Goal: Task Accomplishment & Management: Use online tool/utility

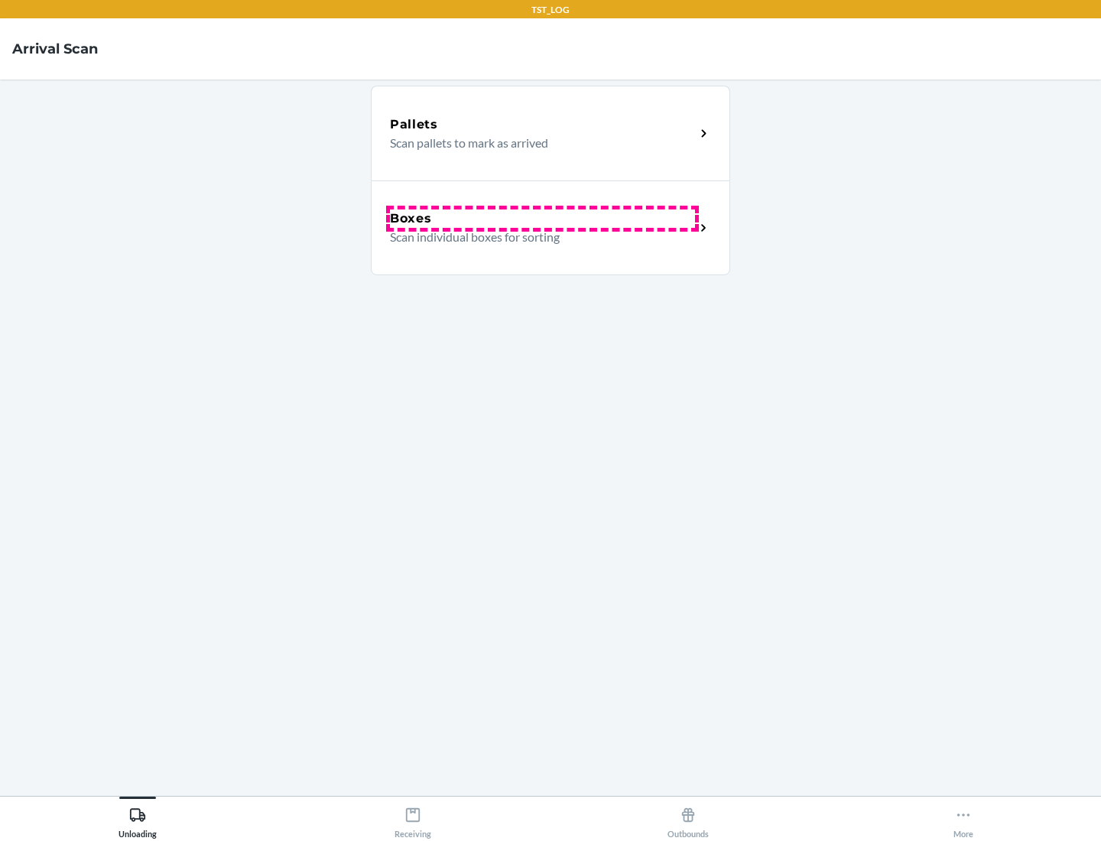
click at [542, 219] on div "Boxes" at bounding box center [542, 219] width 305 height 18
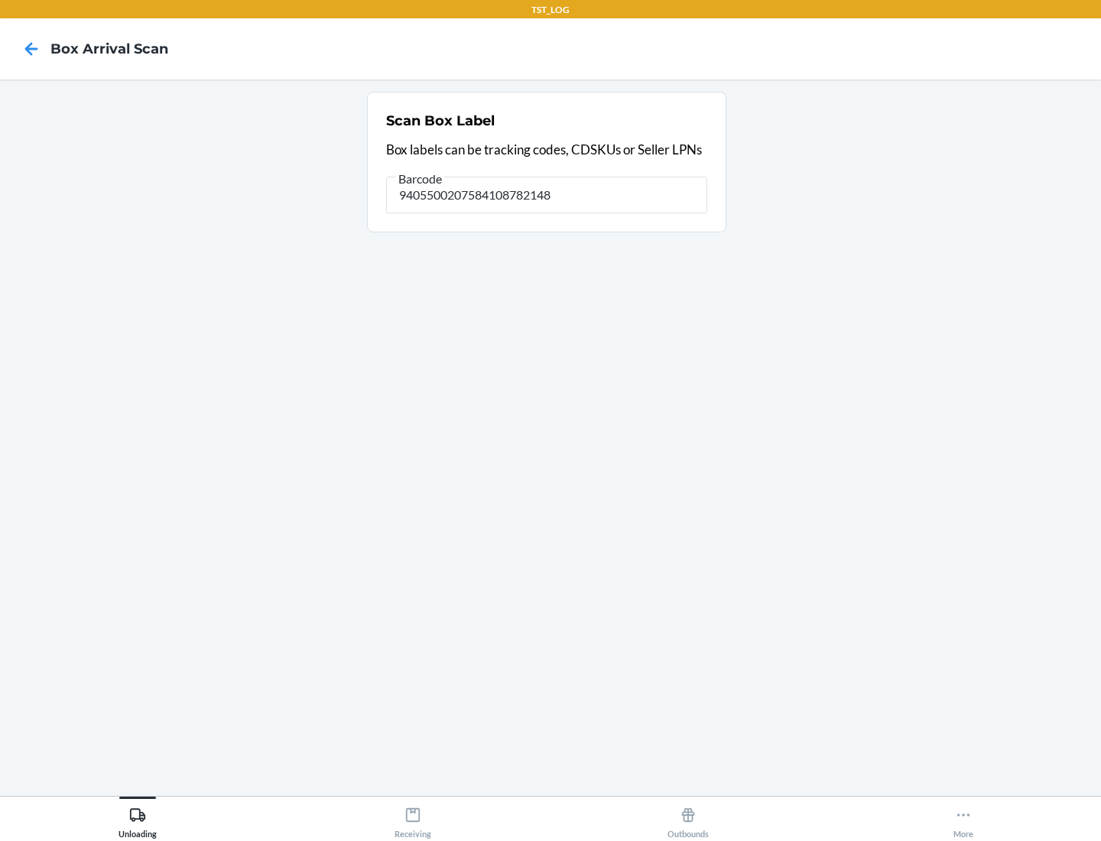
type input "9405500207584108782148"
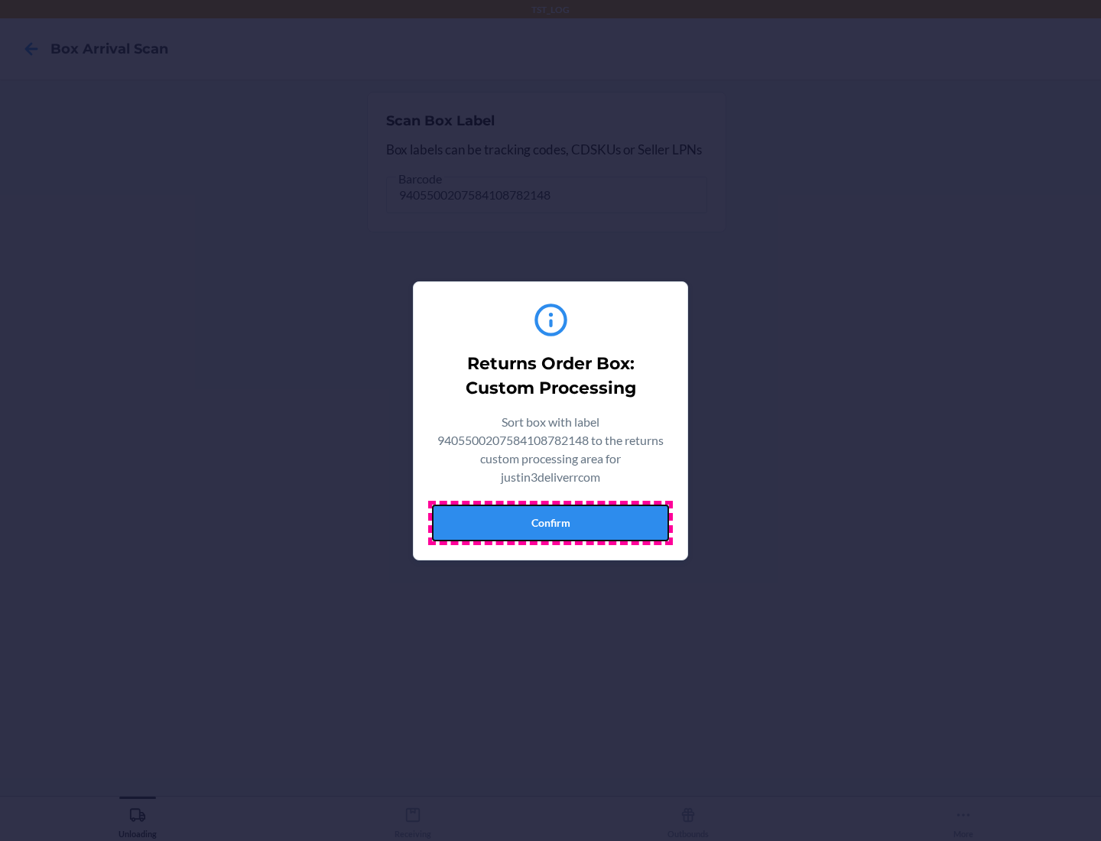
click at [551, 522] on button "Confirm" at bounding box center [550, 523] width 237 height 37
